Goal: Transaction & Acquisition: Purchase product/service

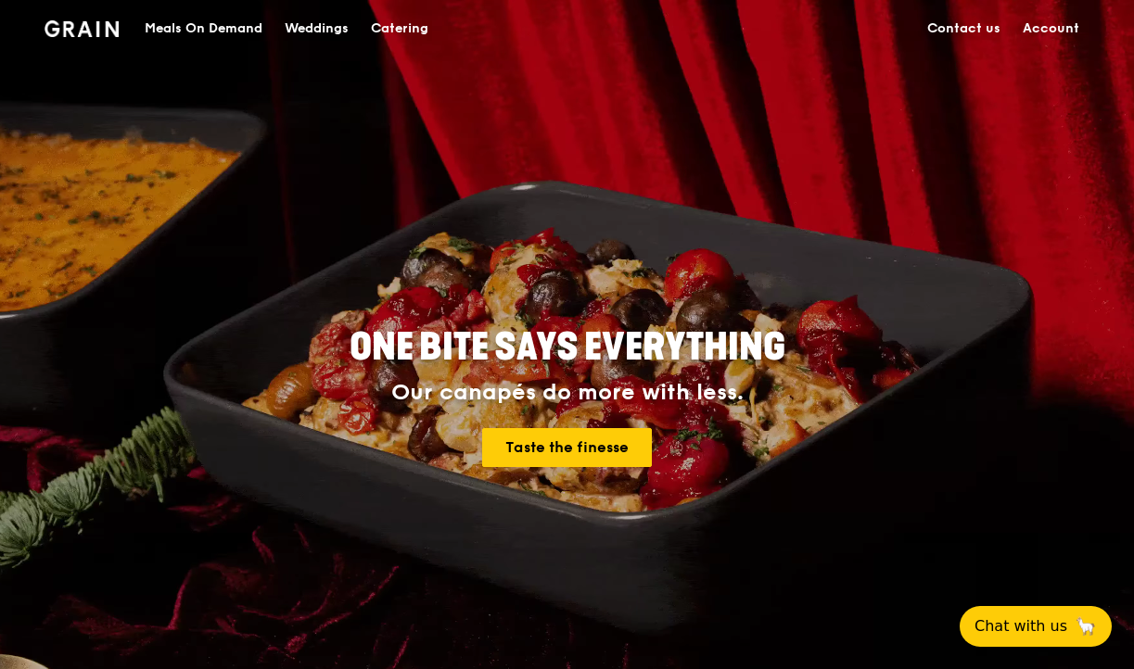
click at [230, 27] on div "Meals On Demand" at bounding box center [204, 29] width 118 height 56
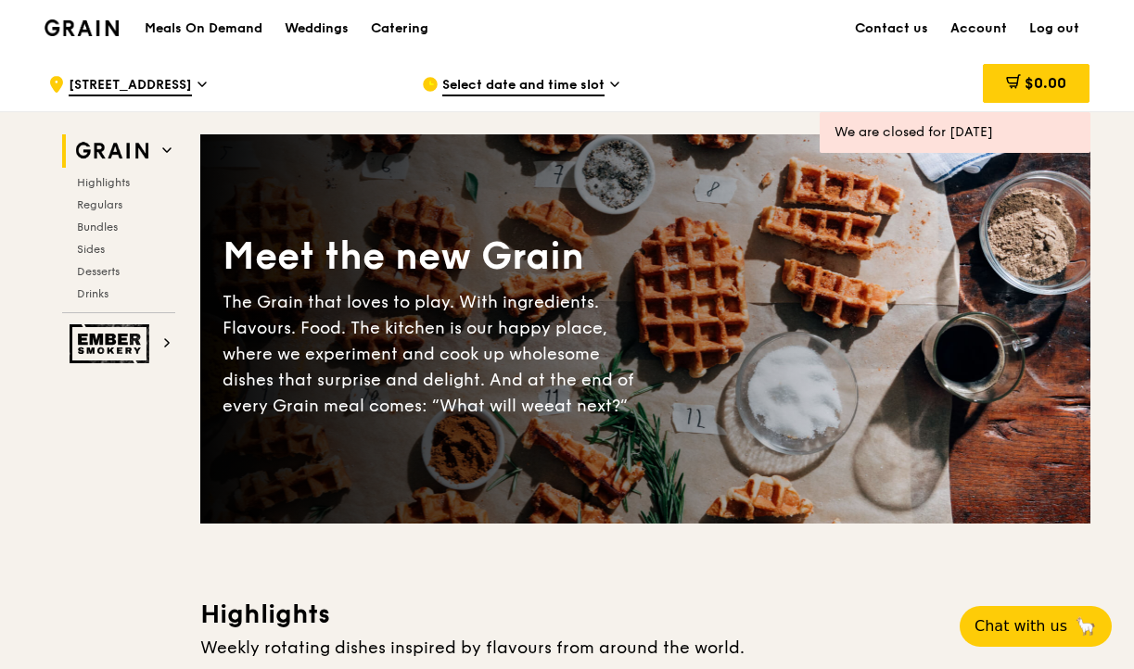
click at [485, 86] on span "Select date and time slot" at bounding box center [523, 86] width 162 height 20
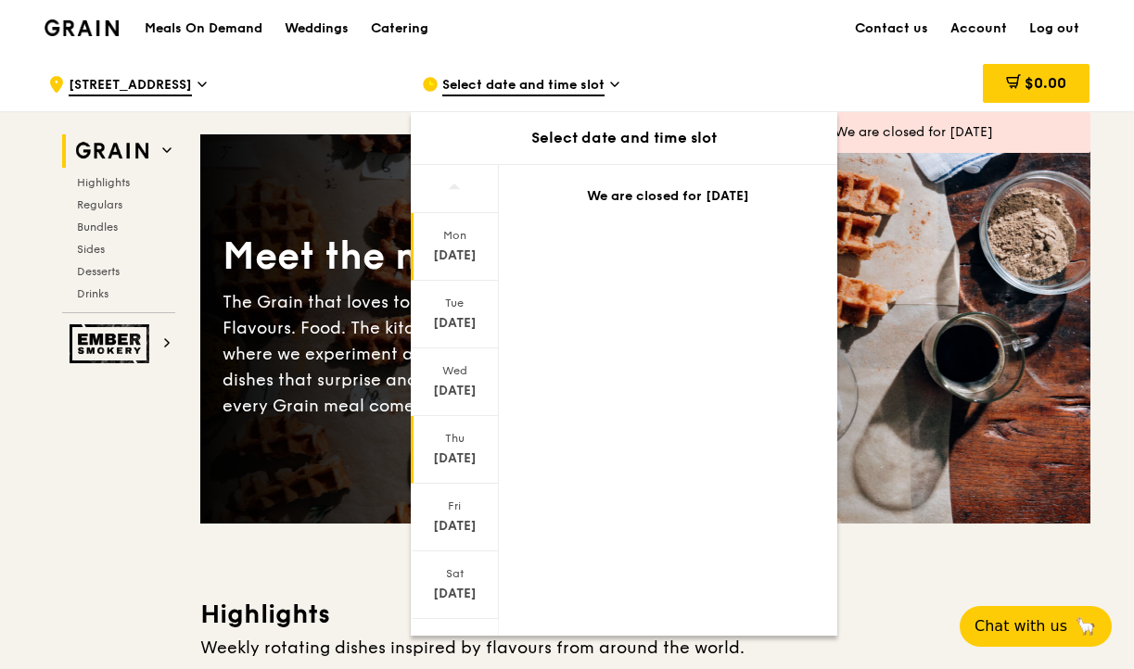
click at [450, 431] on div "Thu" at bounding box center [454, 438] width 82 height 15
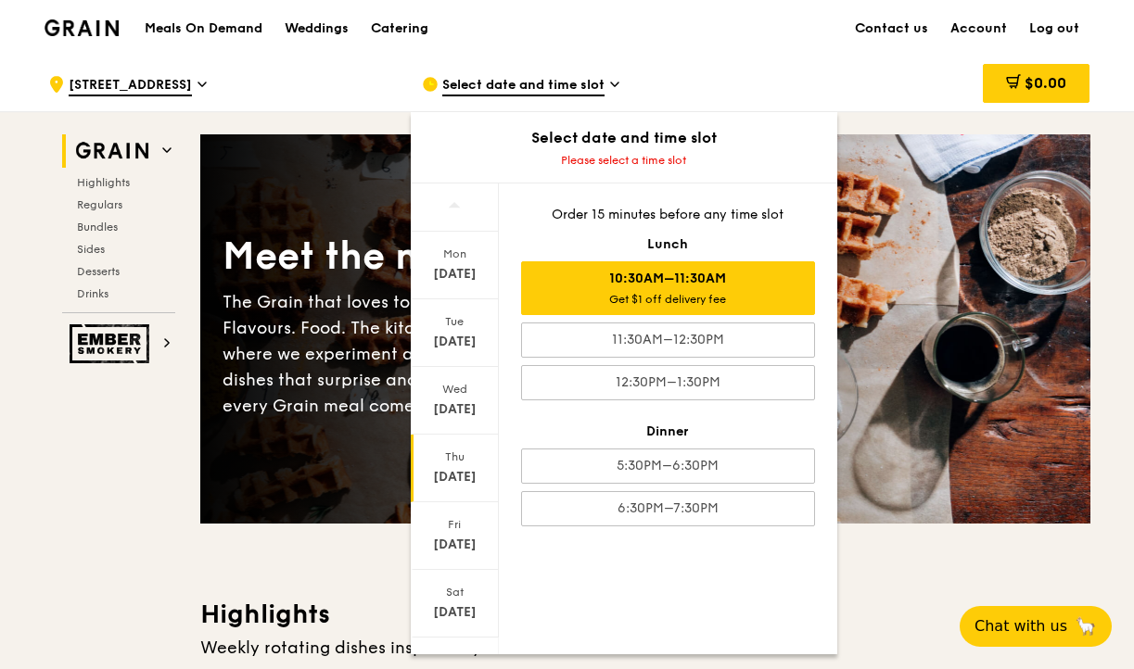
click at [700, 283] on div "10:30AM–11:30AM Get $1 off delivery fee" at bounding box center [668, 288] width 294 height 54
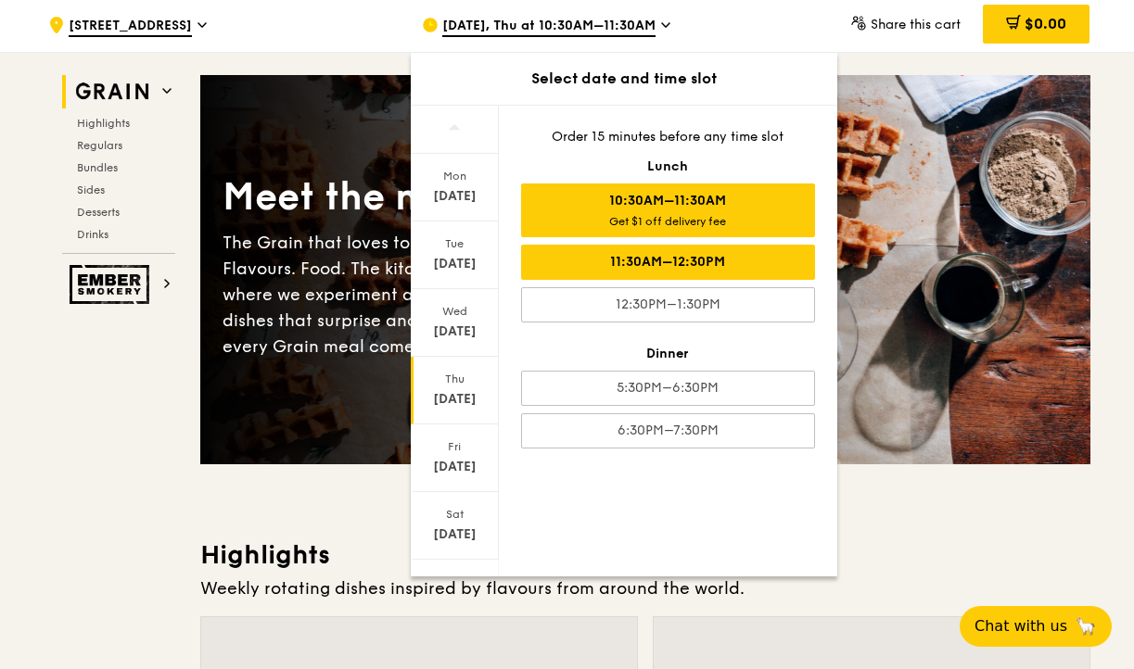
scroll to position [82, 0]
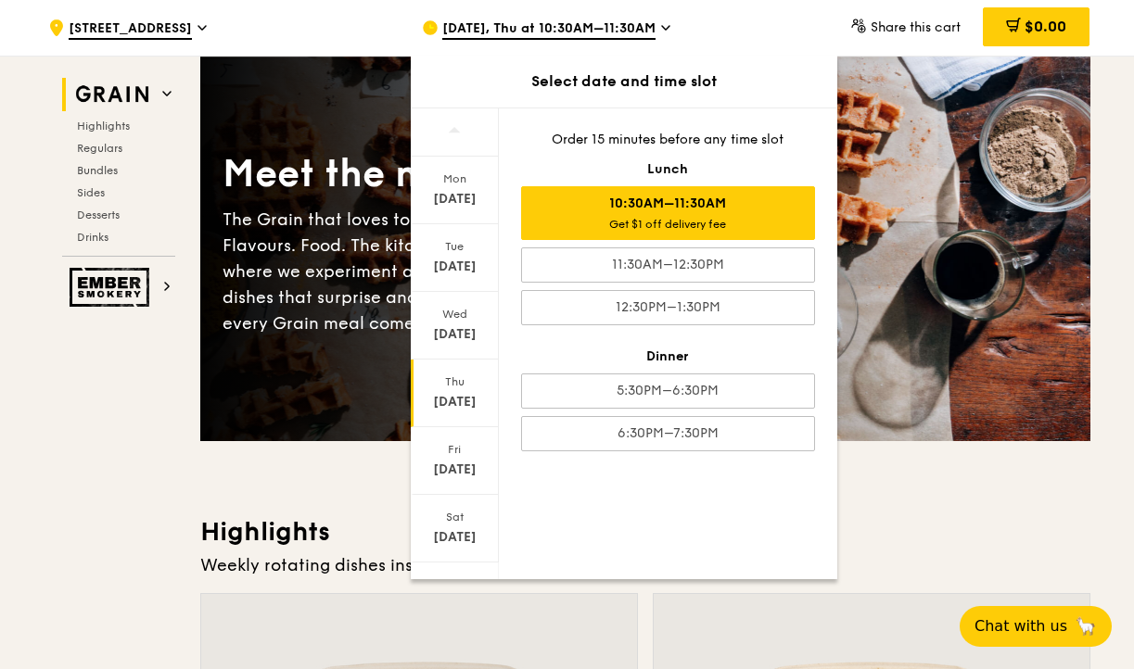
click at [726, 217] on div "Get $1 off delivery fee" at bounding box center [667, 224] width 277 height 15
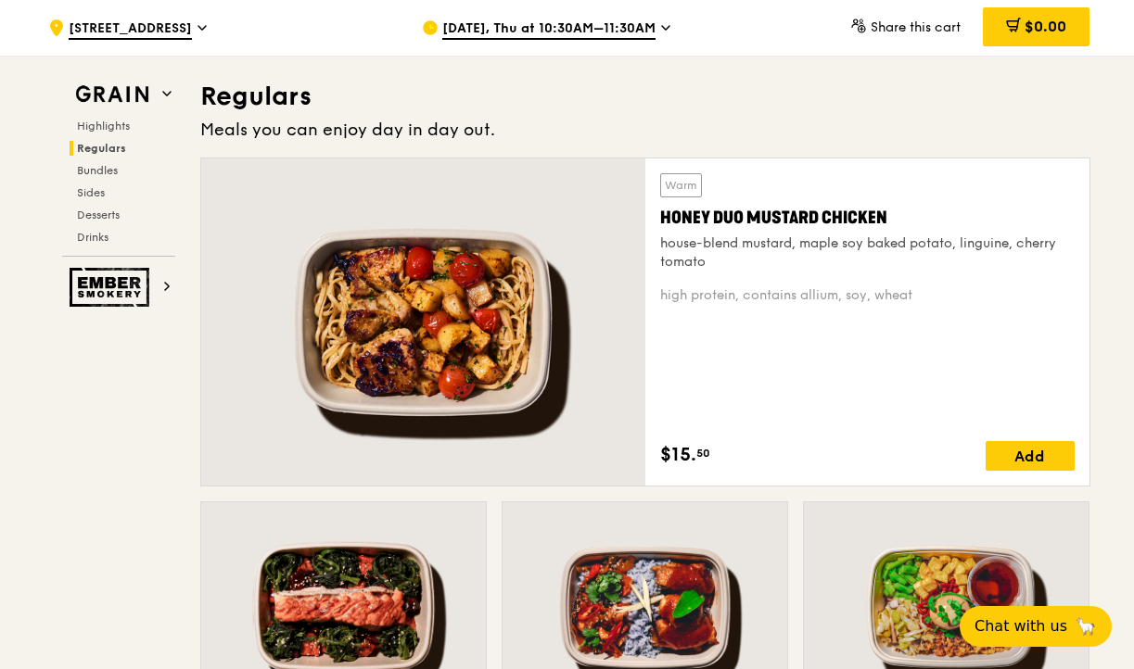
scroll to position [1258, 0]
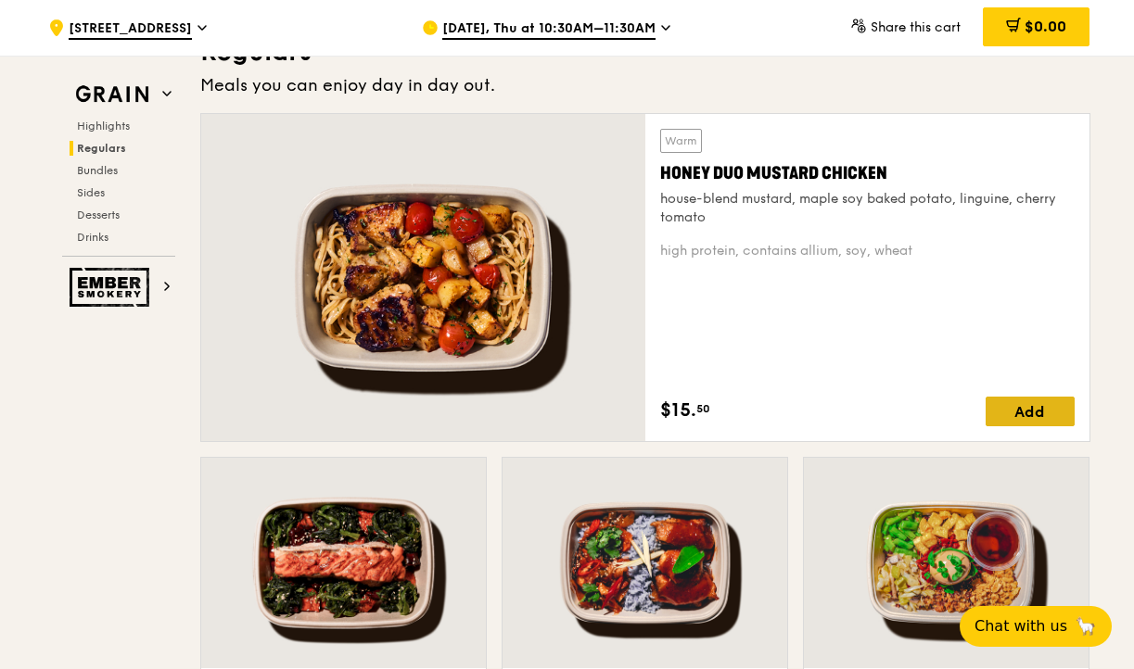
click at [1004, 404] on div "Add" at bounding box center [1029, 412] width 89 height 30
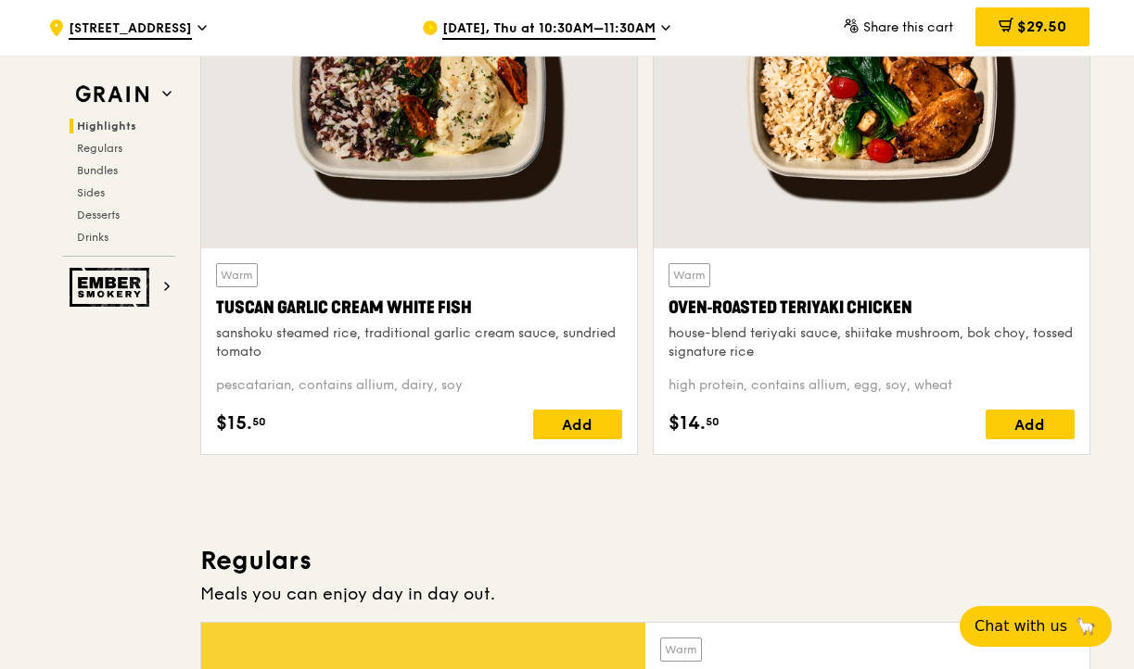
scroll to position [1045, 0]
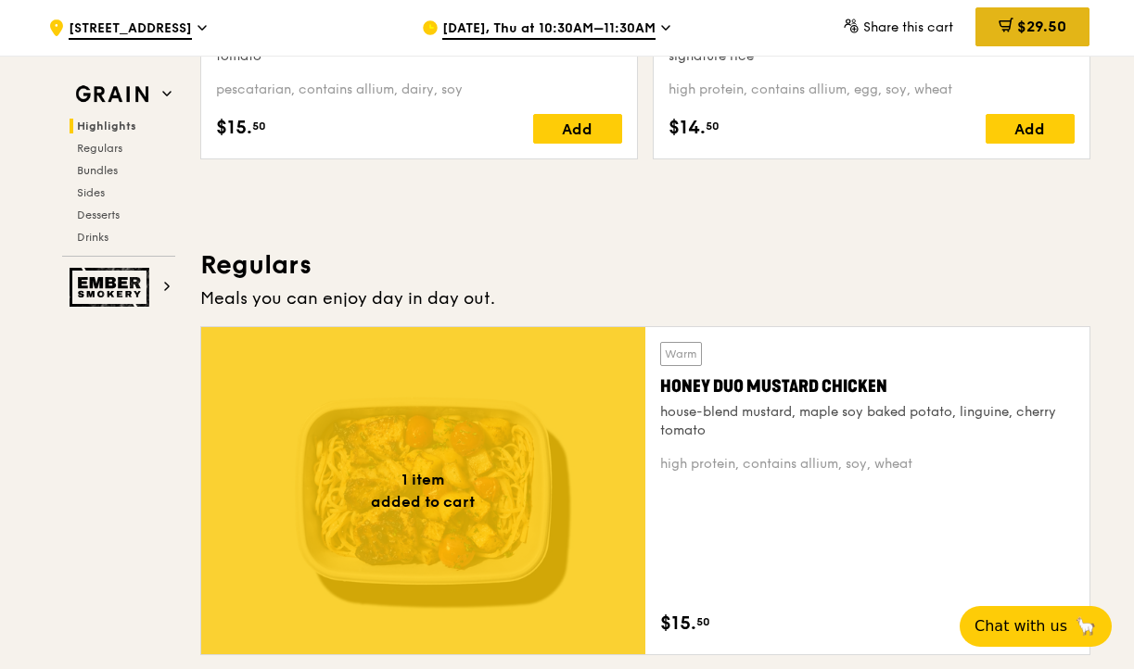
click at [1017, 32] on span "$29.50" at bounding box center [1041, 27] width 49 height 18
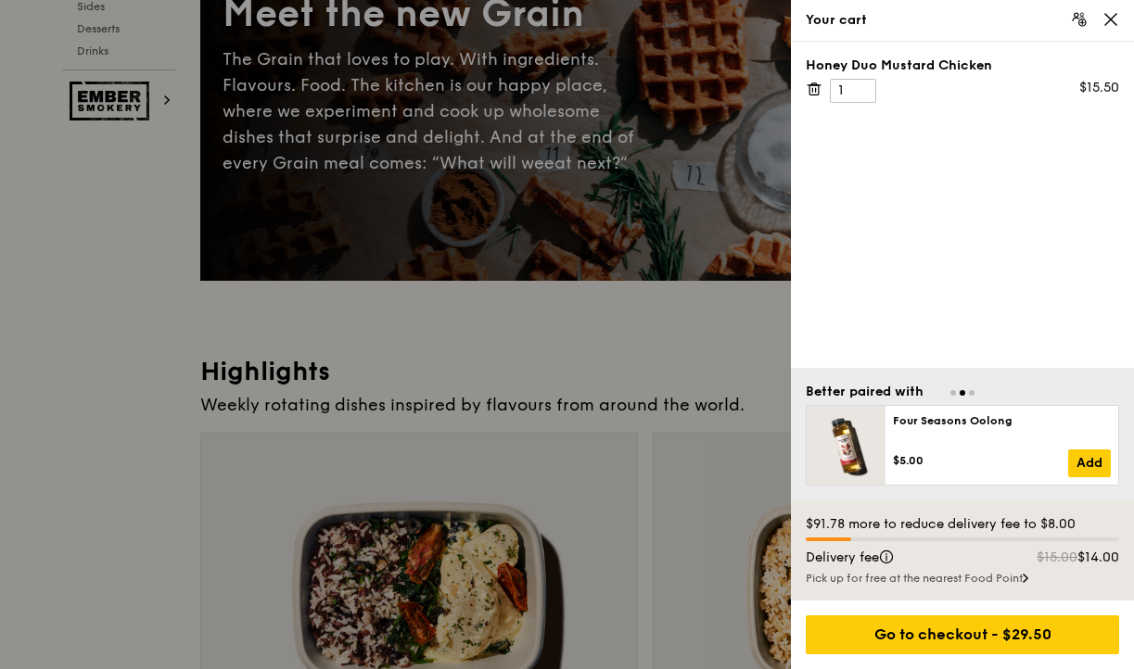
scroll to position [0, 0]
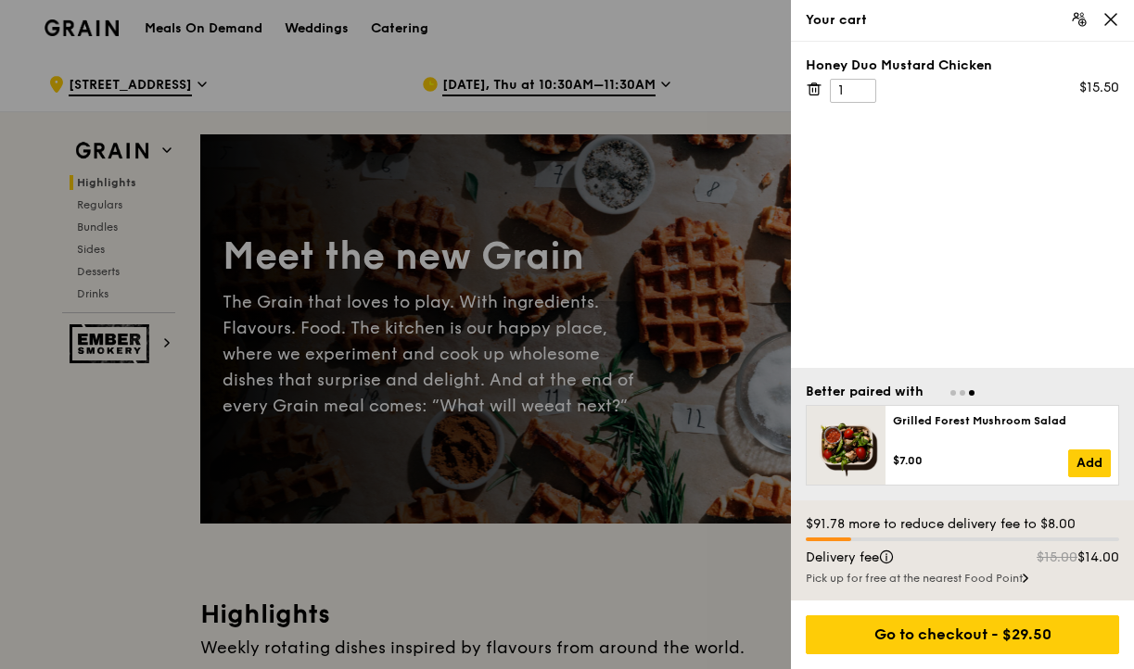
click at [1109, 21] on icon at bounding box center [1110, 19] width 11 height 11
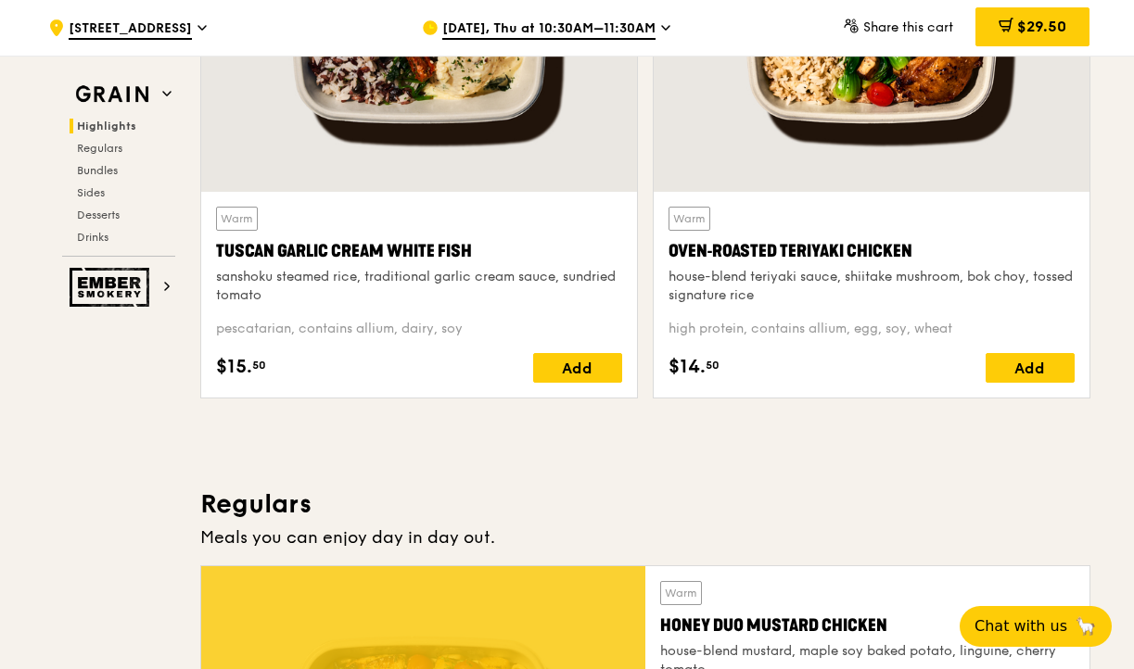
scroll to position [808, 0]
